Goal: Task Accomplishment & Management: Manage account settings

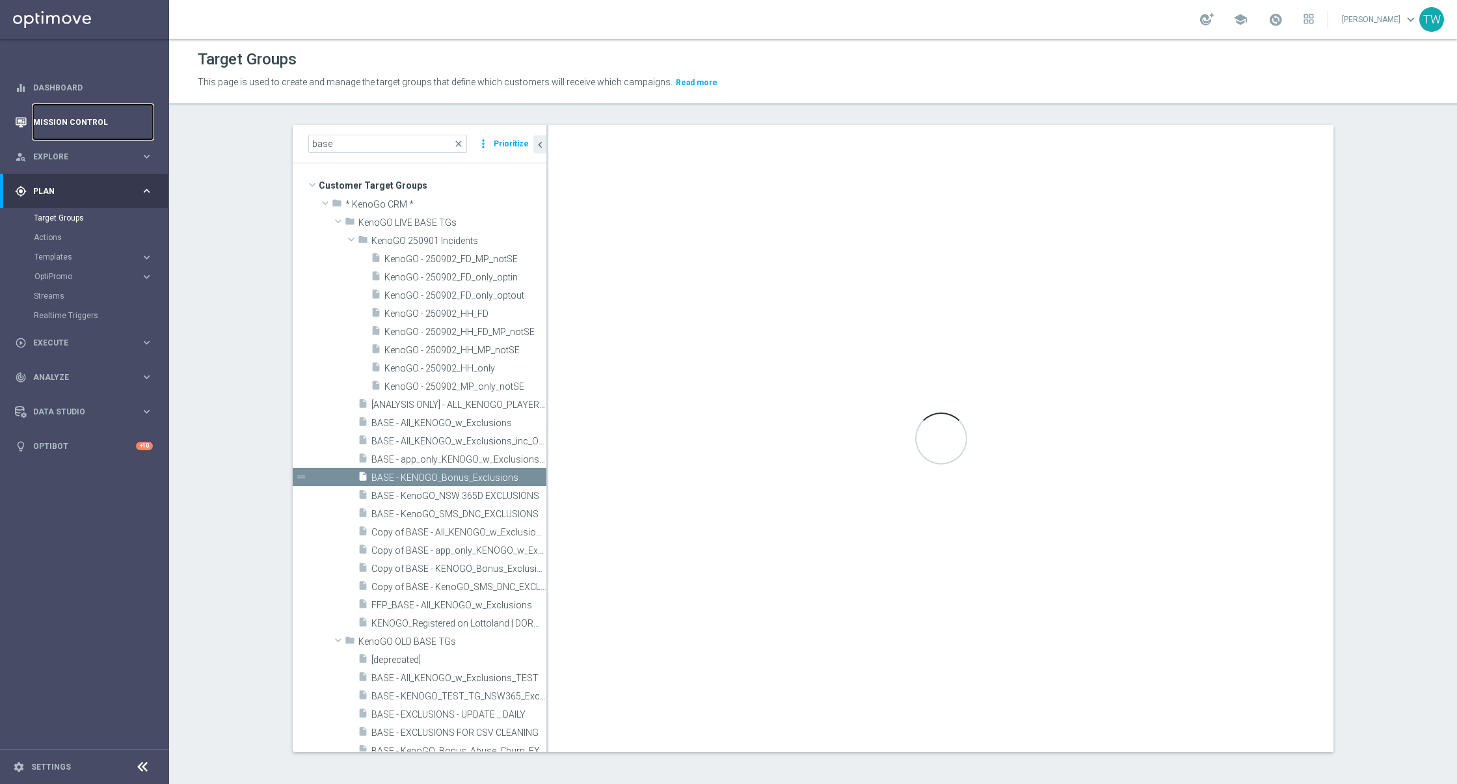
click at [98, 116] on link "Mission Control" at bounding box center [93, 122] width 120 height 34
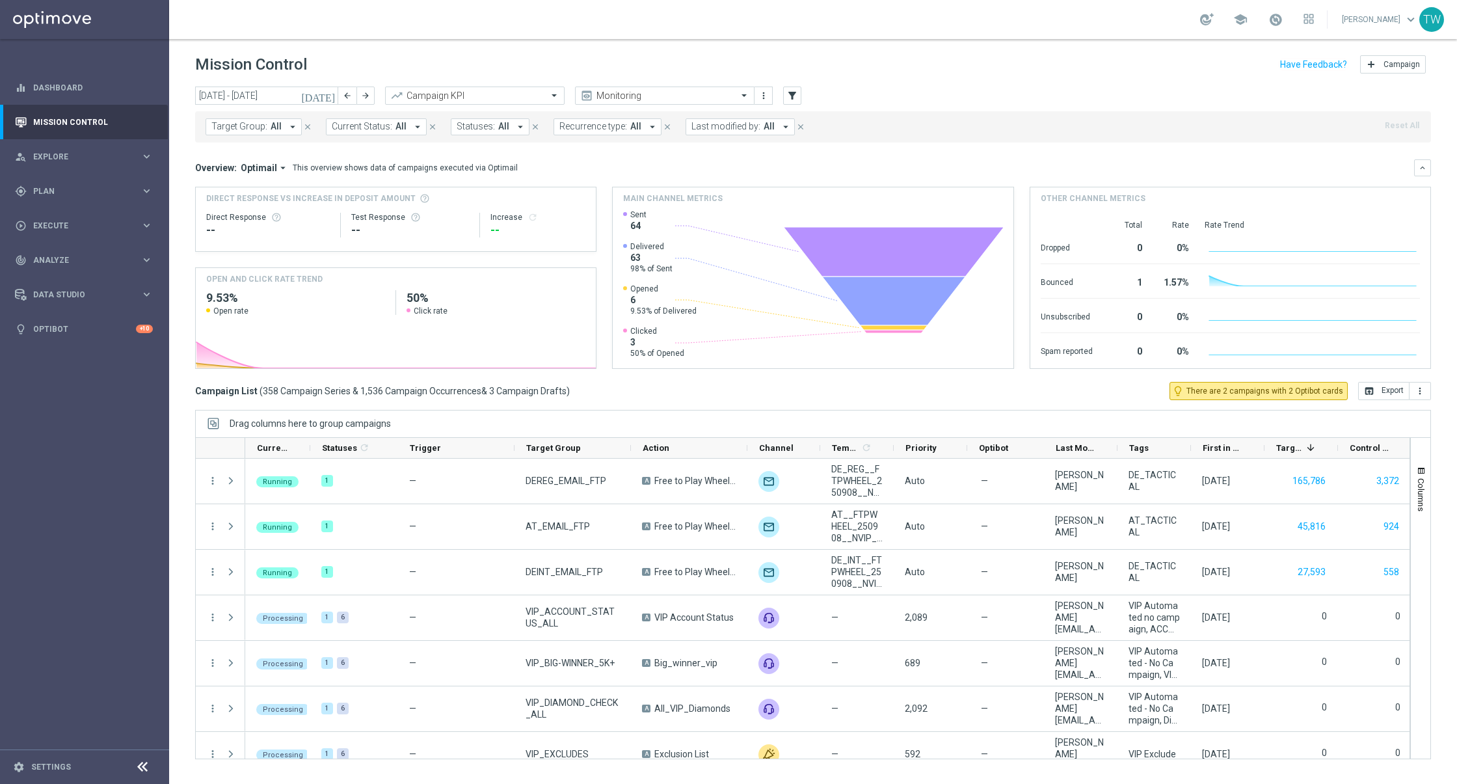
click at [264, 128] on span "Target Group:" at bounding box center [239, 126] width 56 height 11
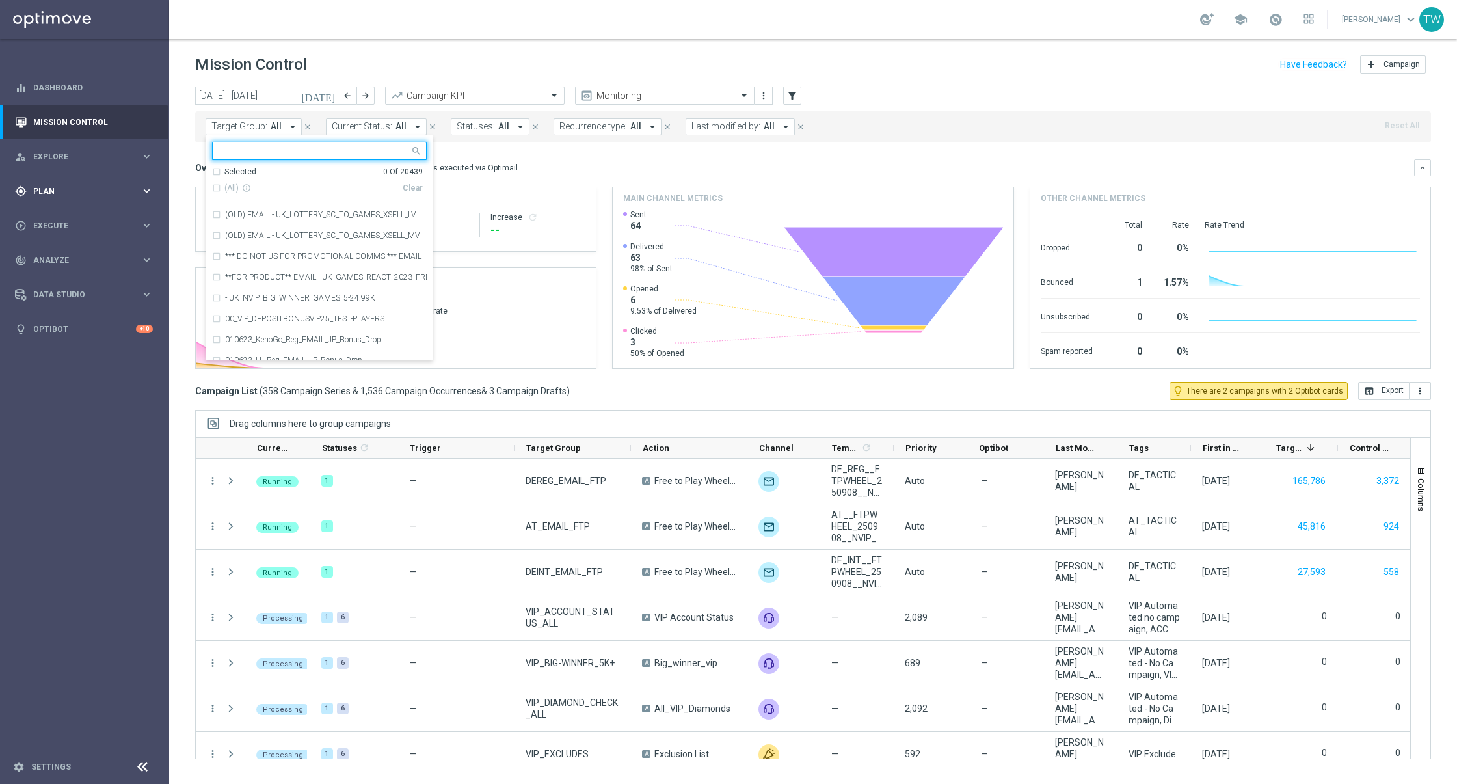
click at [85, 188] on span "Plan" at bounding box center [86, 191] width 107 height 8
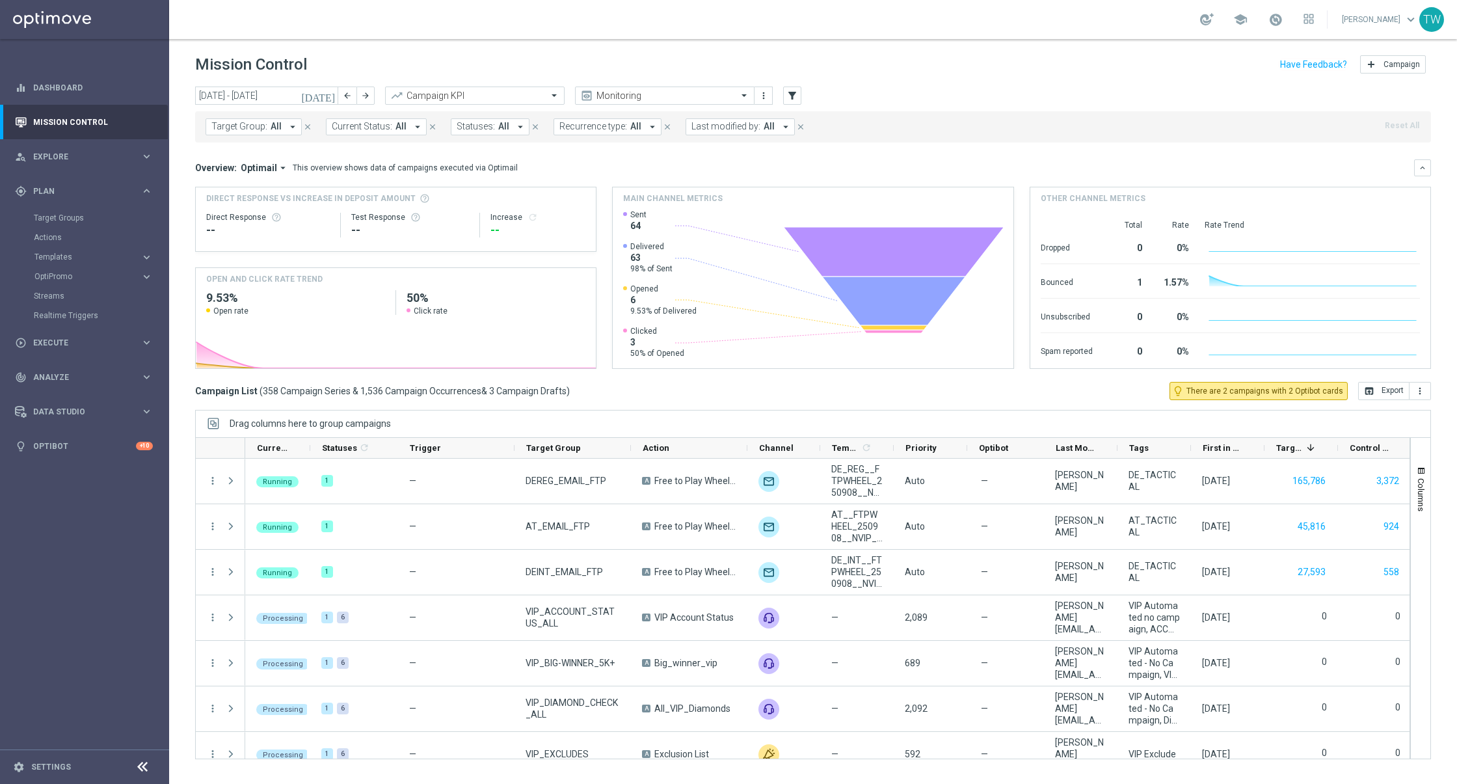
click at [63, 224] on div "Target Groups" at bounding box center [101, 218] width 134 height 20
click at [63, 222] on link "Target Groups" at bounding box center [84, 218] width 101 height 10
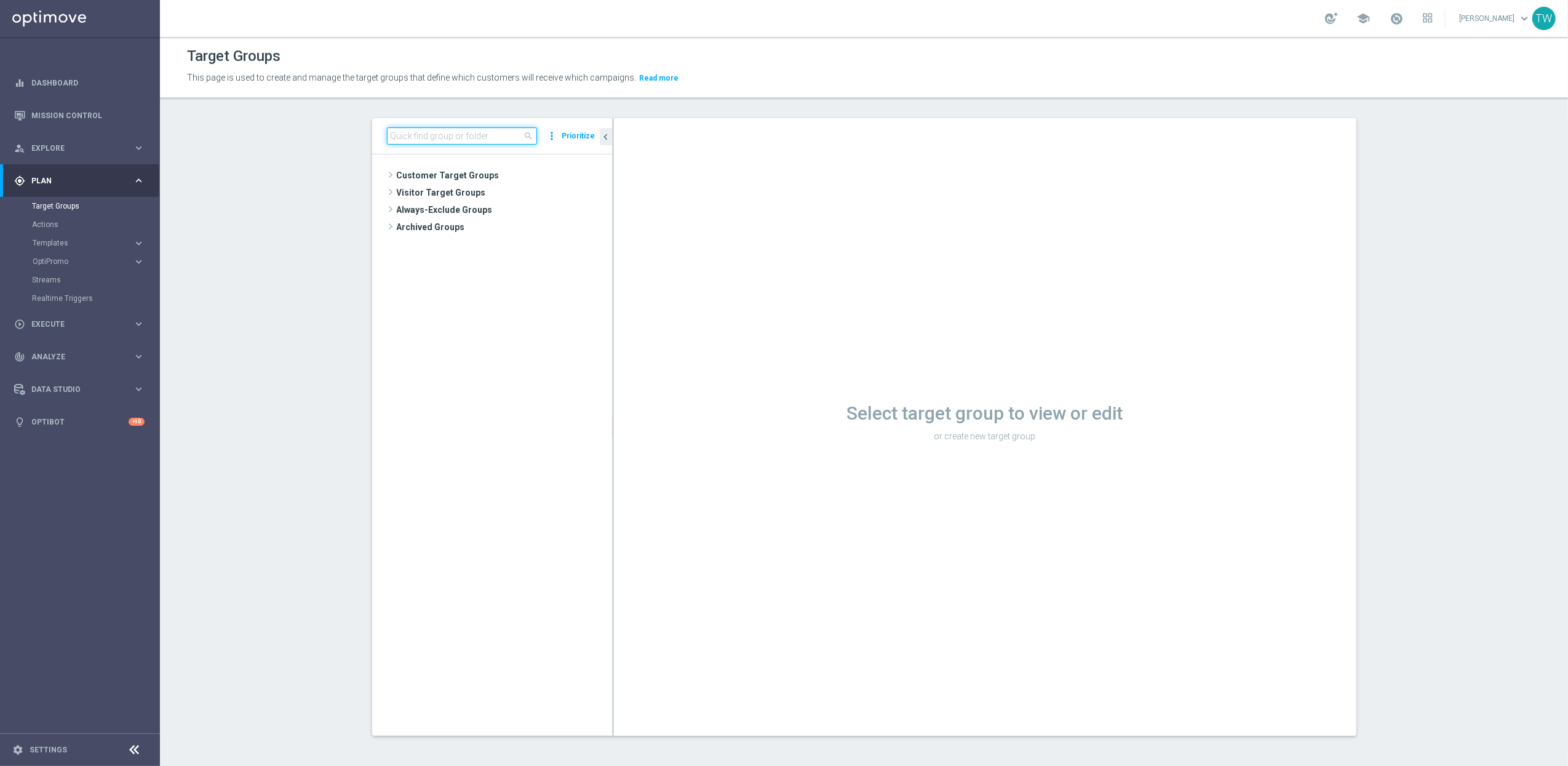
click at [439, 134] on input at bounding box center [462, 136] width 150 height 17
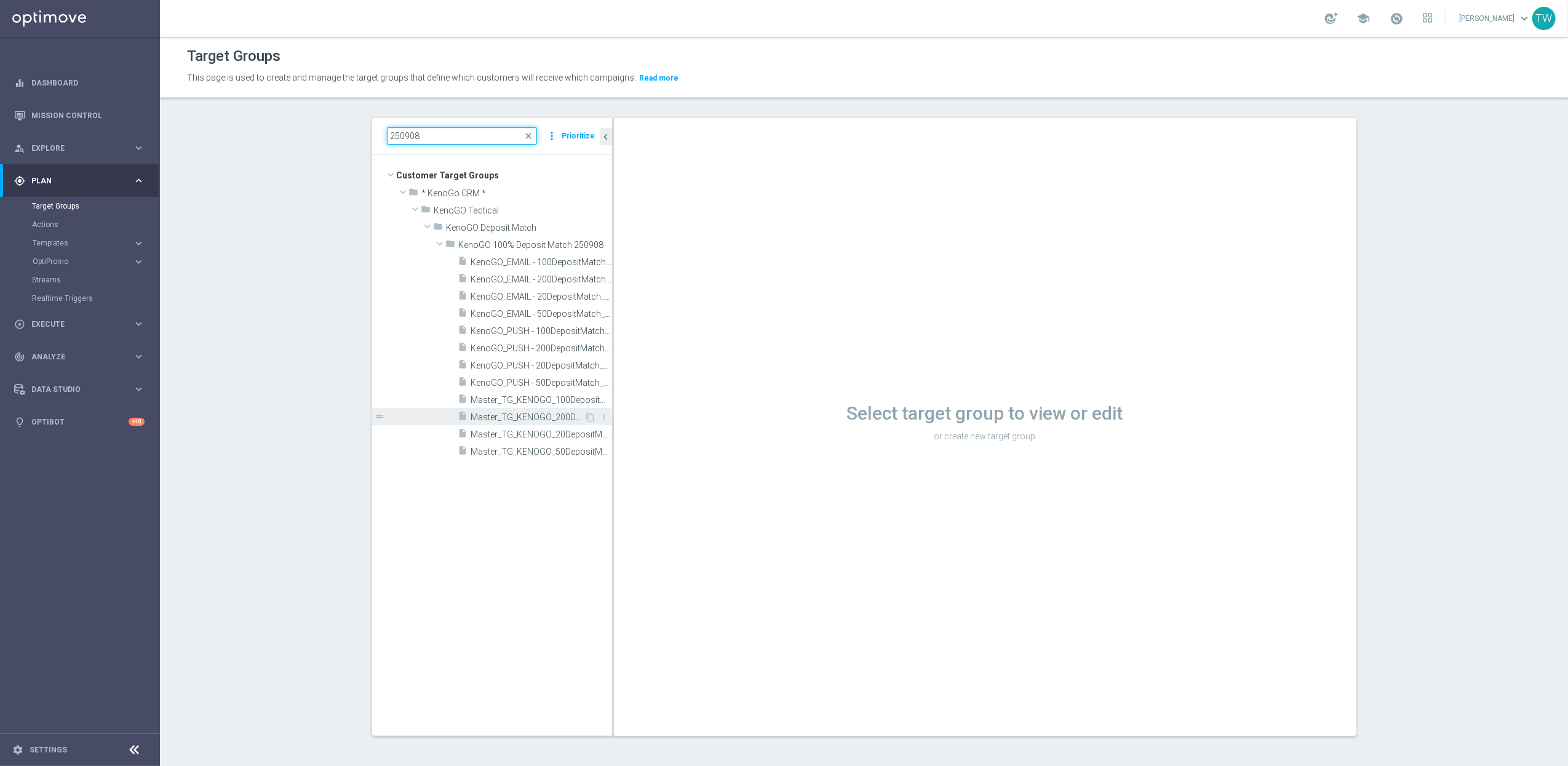
type input "250908"
click at [535, 419] on span "Master_TG_KENOGO_200DepositMatch_250908" at bounding box center [528, 417] width 113 height 10
